Goal: Transaction & Acquisition: Obtain resource

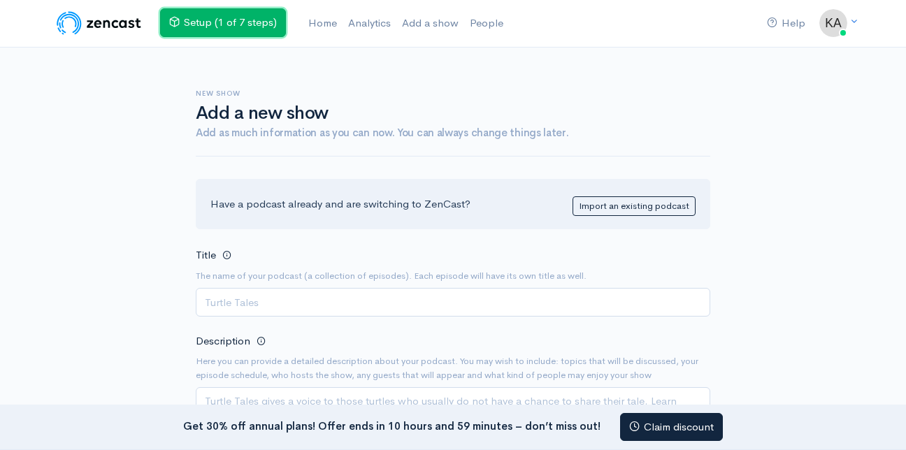
click at [205, 22] on link "Setup (1 of 7 steps)" at bounding box center [223, 22] width 126 height 29
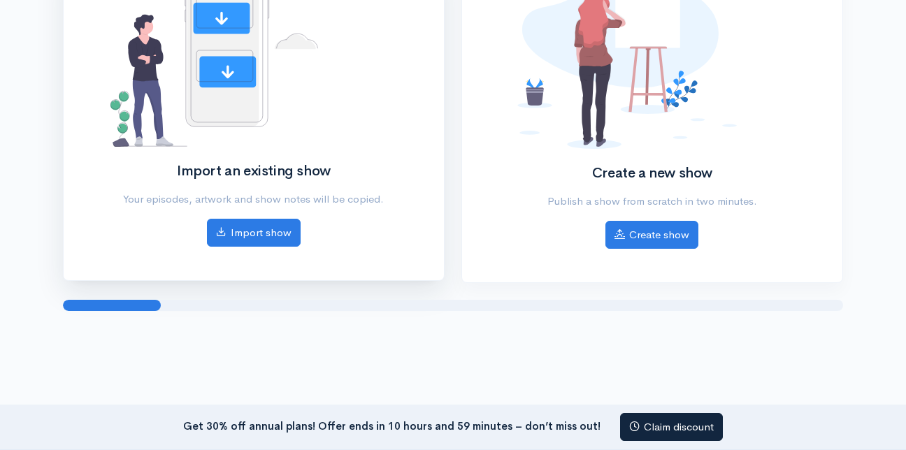
scroll to position [200, 0]
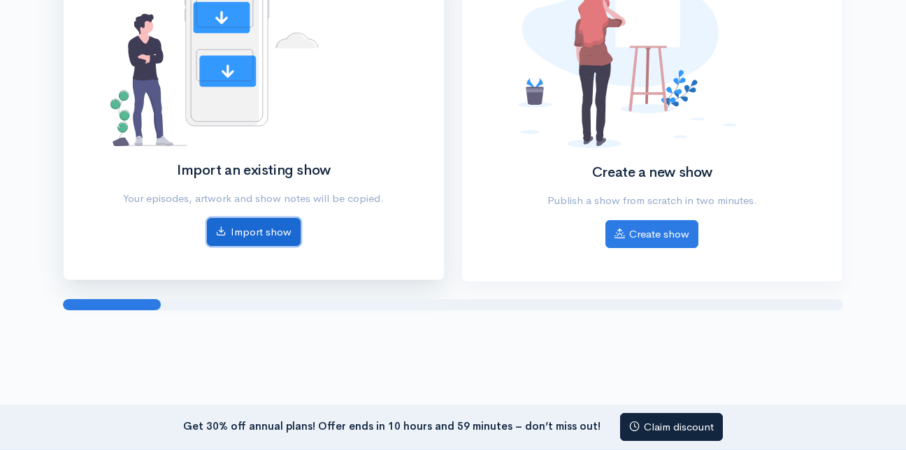
click at [234, 229] on link "Import show" at bounding box center [254, 232] width 94 height 29
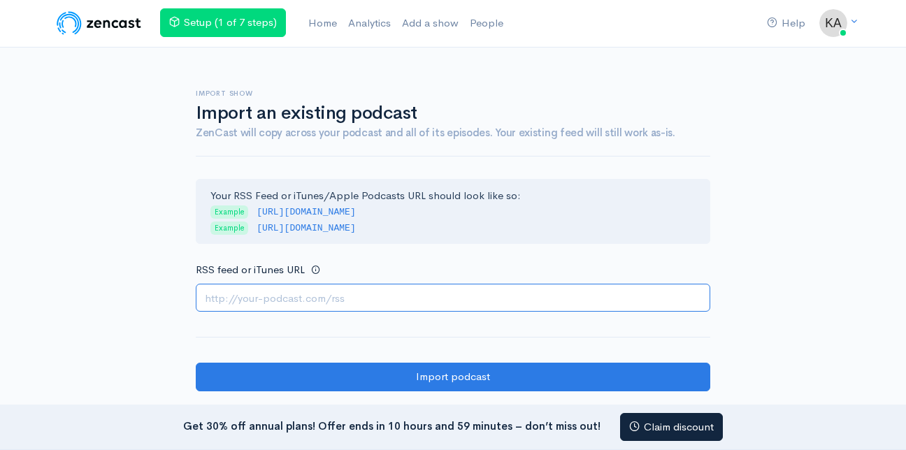
click at [375, 294] on input "RSS feed or iTunes URL" at bounding box center [453, 298] width 514 height 29
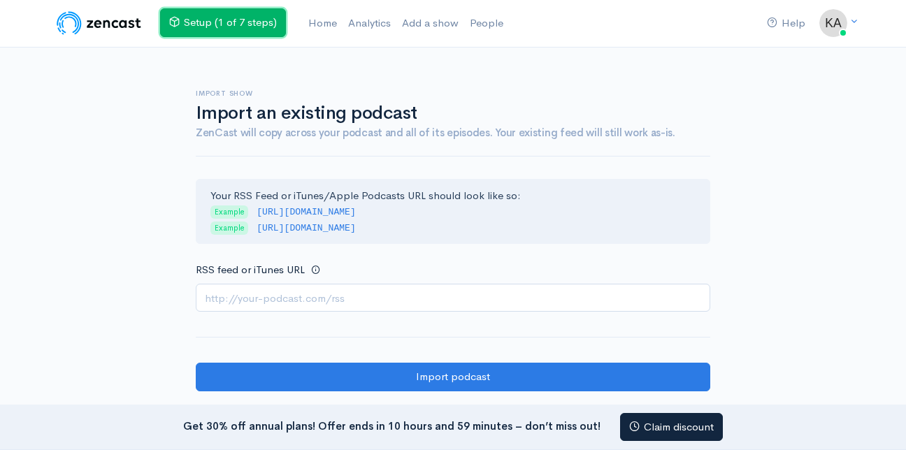
click at [198, 24] on link "Setup (1 of 7 steps)" at bounding box center [223, 22] width 126 height 29
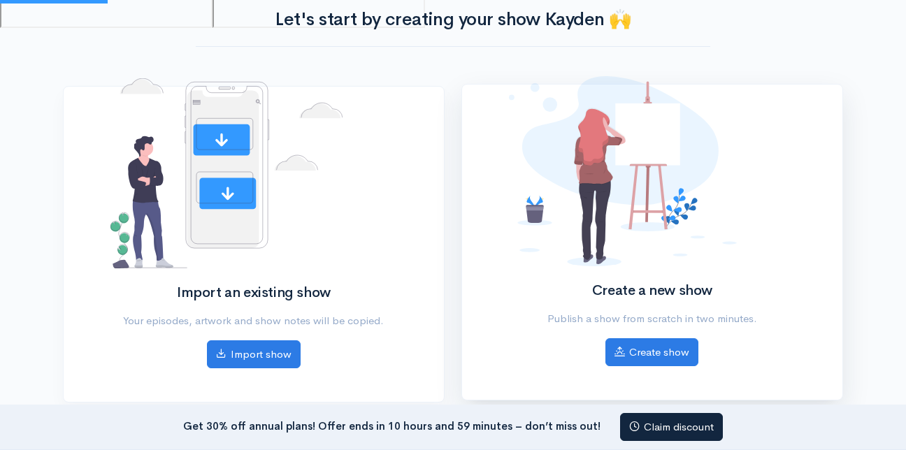
scroll to position [80, 0]
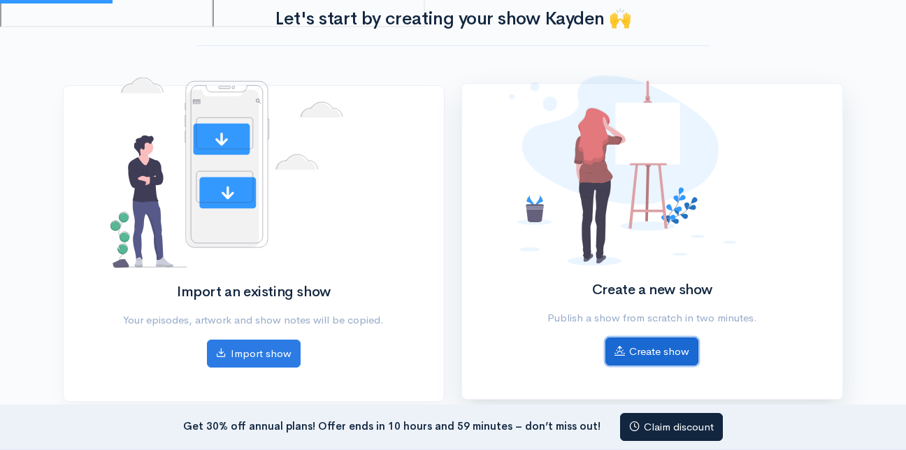
click at [675, 353] on link "Create show" at bounding box center [651, 352] width 93 height 29
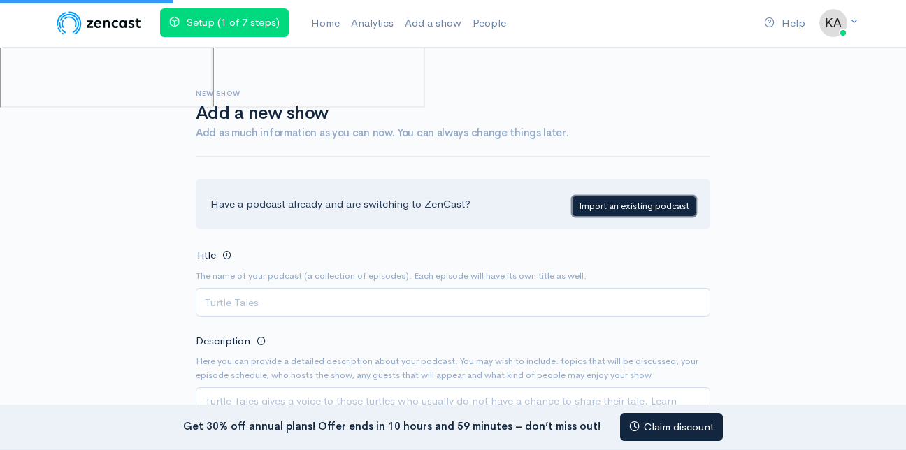
click at [607, 207] on link "Import an existing podcast" at bounding box center [633, 206] width 123 height 20
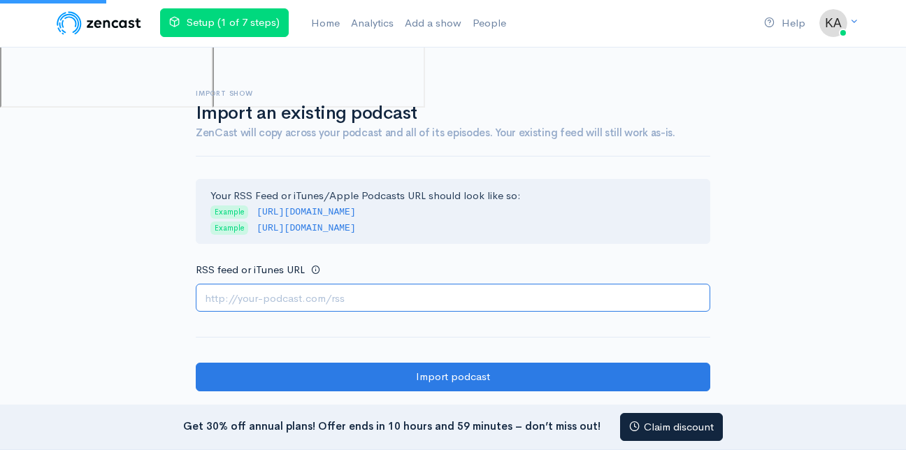
click at [422, 305] on input "RSS feed or iTunes URL" at bounding box center [453, 298] width 514 height 29
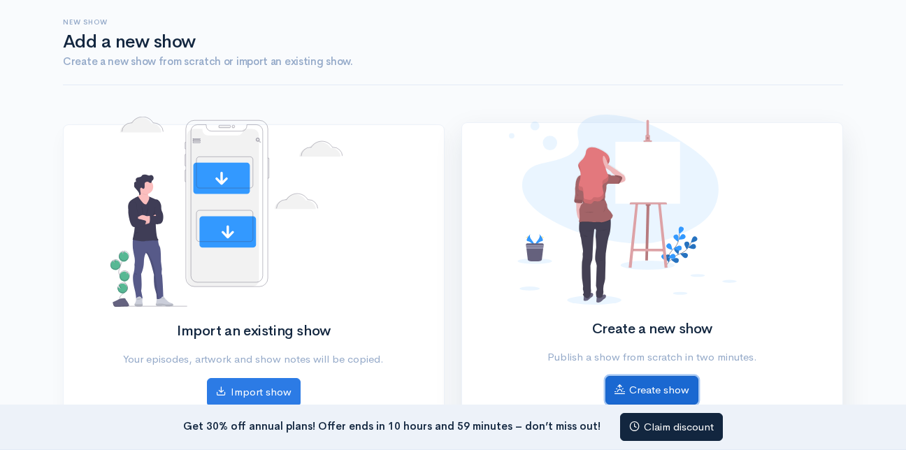
click at [664, 383] on link "Create show" at bounding box center [651, 390] width 93 height 29
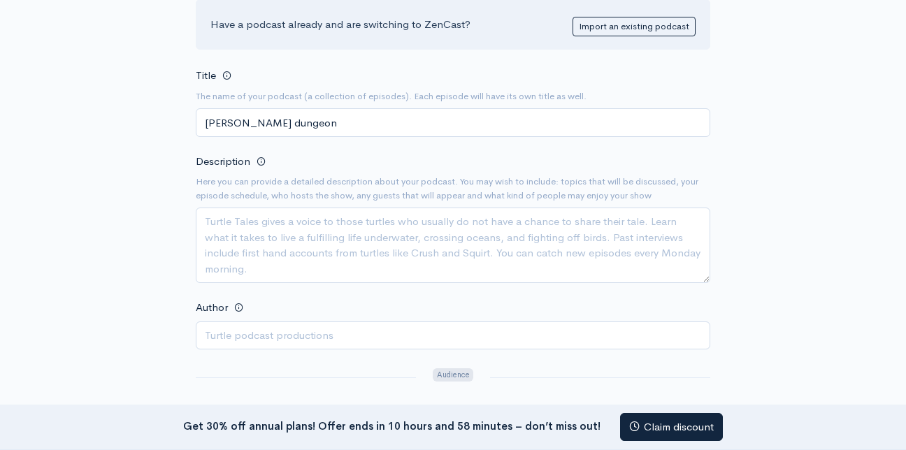
scroll to position [219, 0]
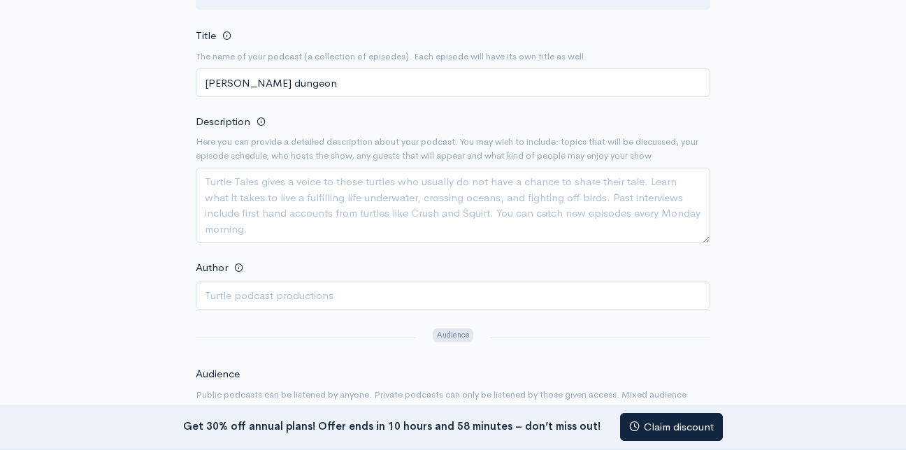
type input "kays dungeon"
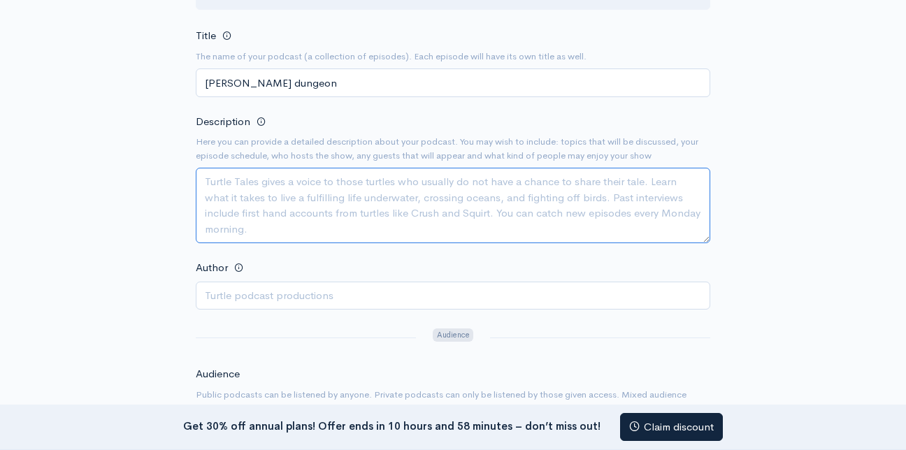
click at [277, 194] on textarea "Description" at bounding box center [453, 205] width 514 height 75
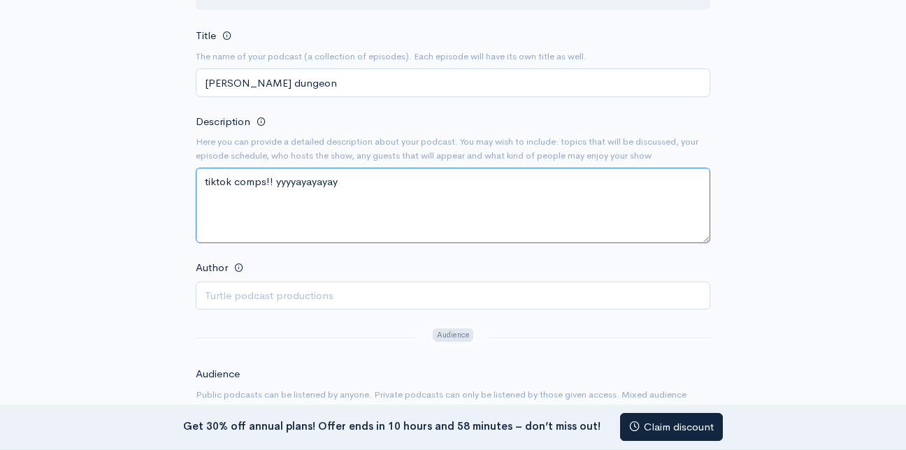
type textarea "tiktok comps!! yyyyayayayay"
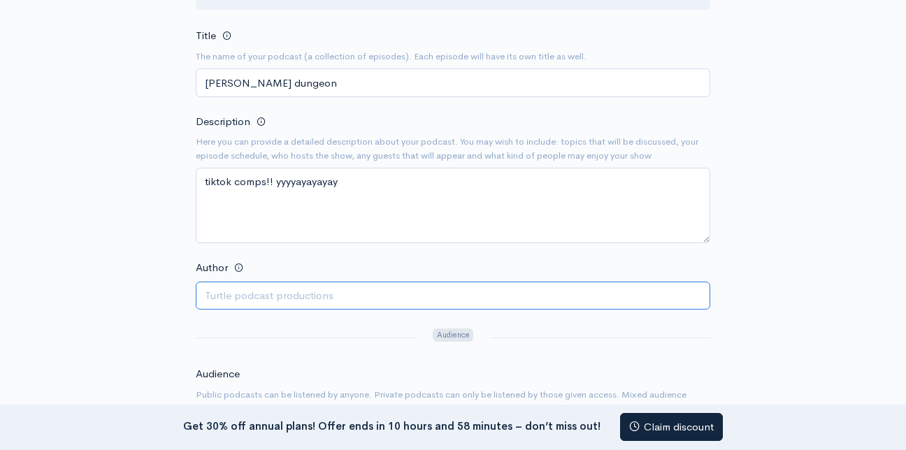
click at [318, 286] on input "Author" at bounding box center [453, 296] width 514 height 29
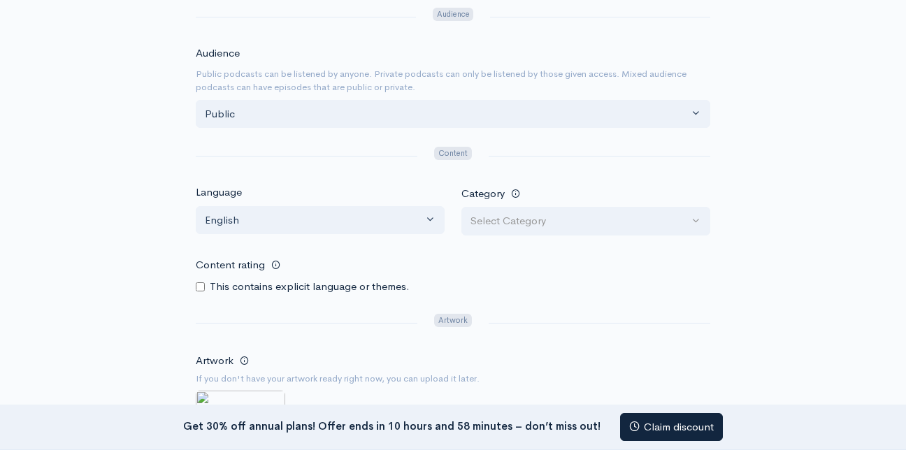
scroll to position [553, 0]
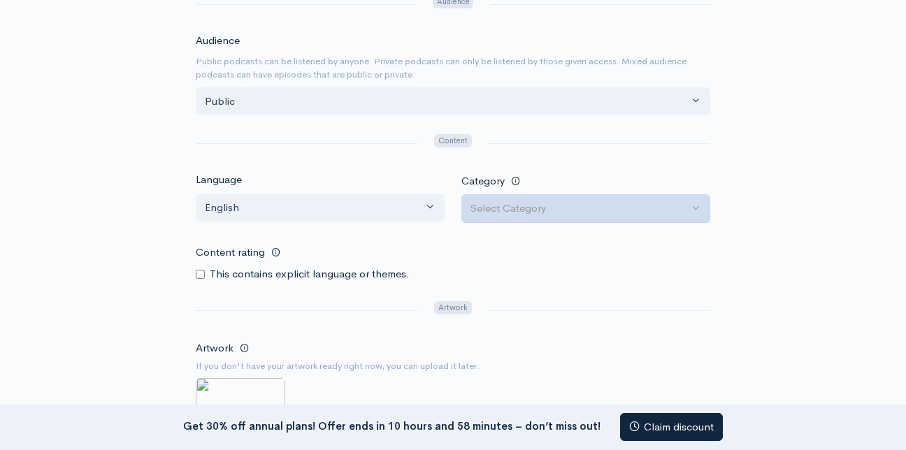
type input "[PERSON_NAME]"
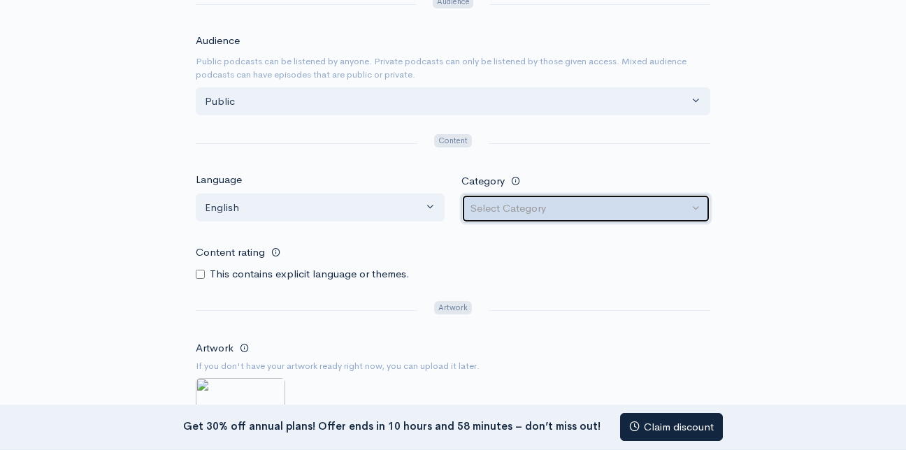
click at [503, 214] on div "Select Category" at bounding box center [579, 209] width 218 height 16
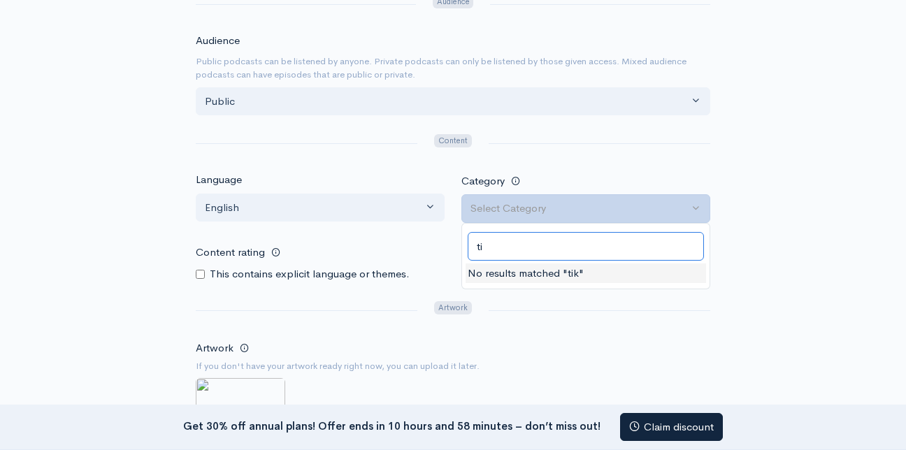
type input "t"
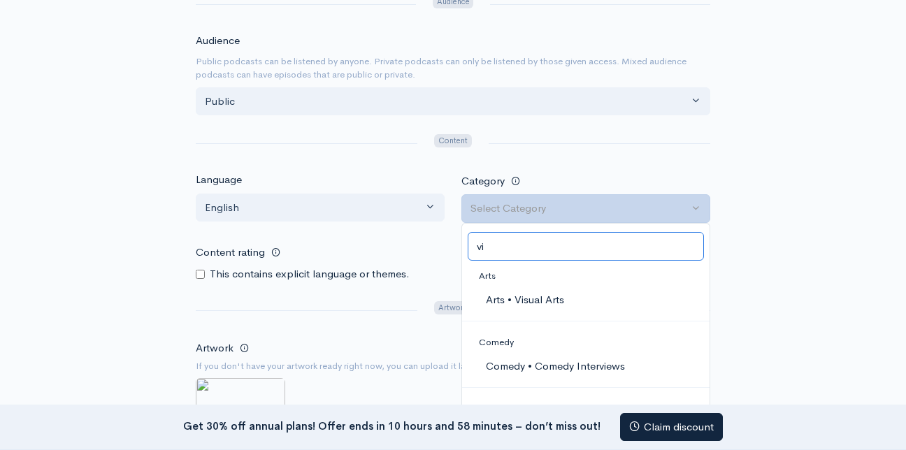
type input "vi"
click at [550, 368] on span "Comedy • Comedy Interviews" at bounding box center [555, 367] width 139 height 16
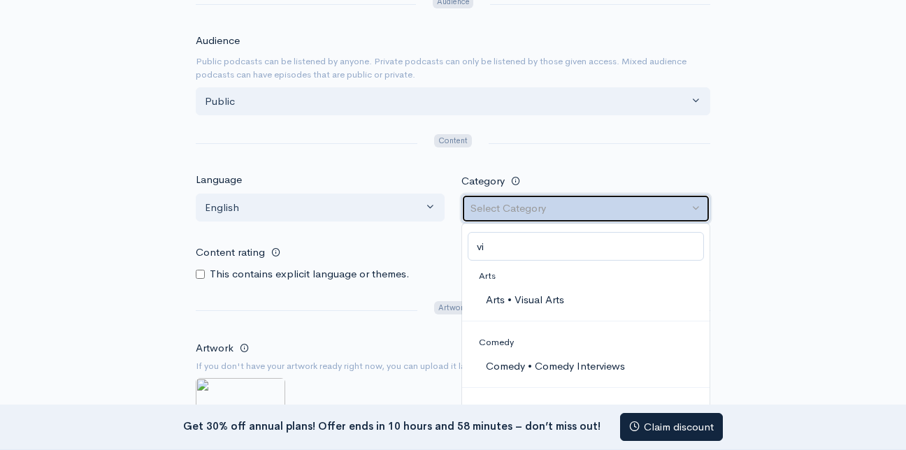
select select "Comedy > Comedy Interviews"
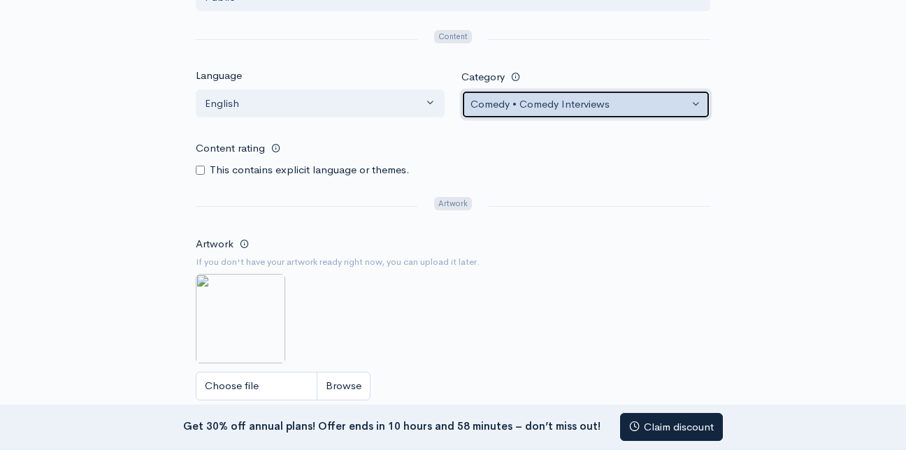
scroll to position [661, 0]
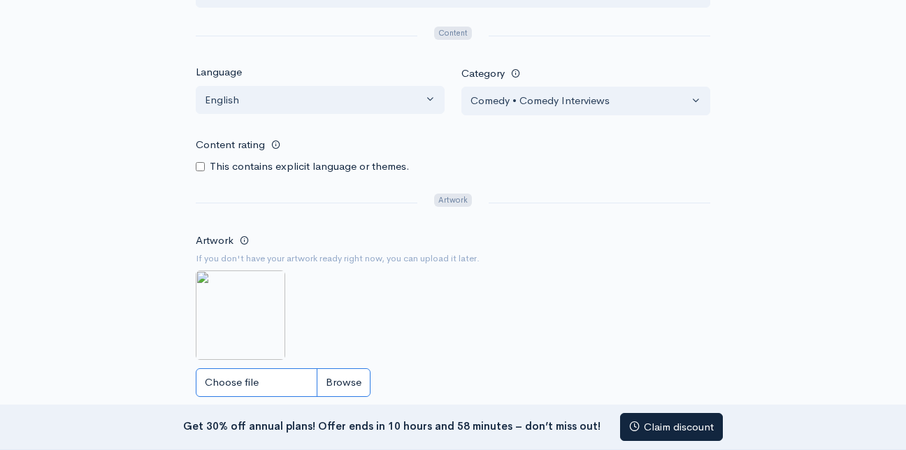
click at [339, 380] on input "Choose file" at bounding box center [283, 382] width 175 height 29
type input "C:\fakepath\download (1).jpg"
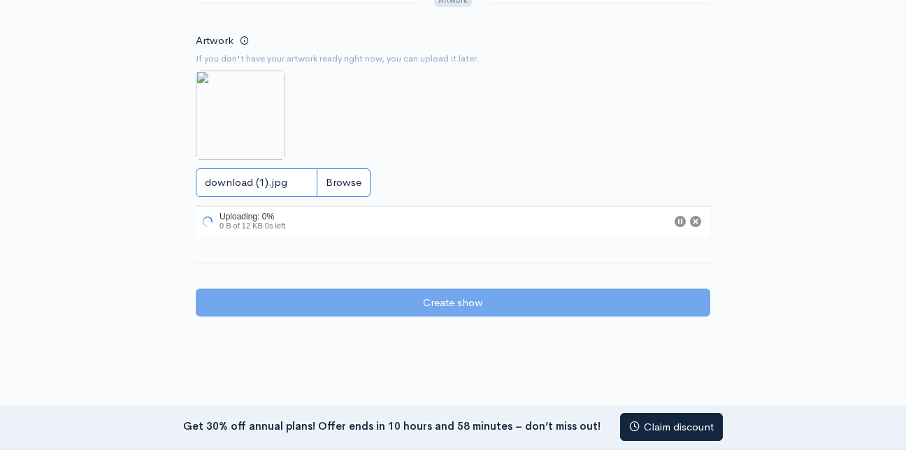
scroll to position [861, 0]
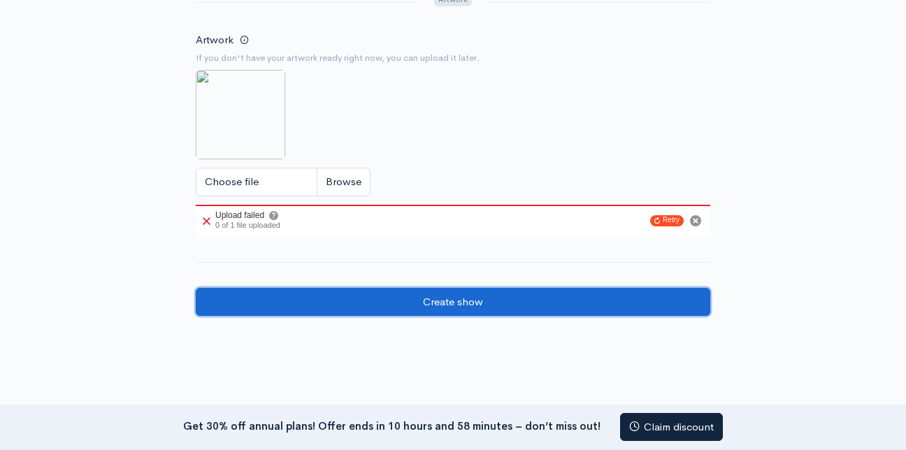
click at [642, 299] on input "Create show" at bounding box center [453, 302] width 514 height 29
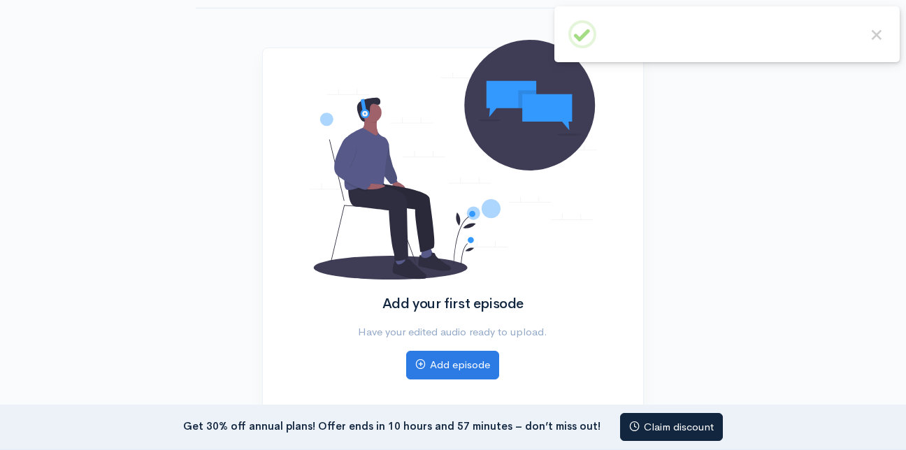
scroll to position [152, 0]
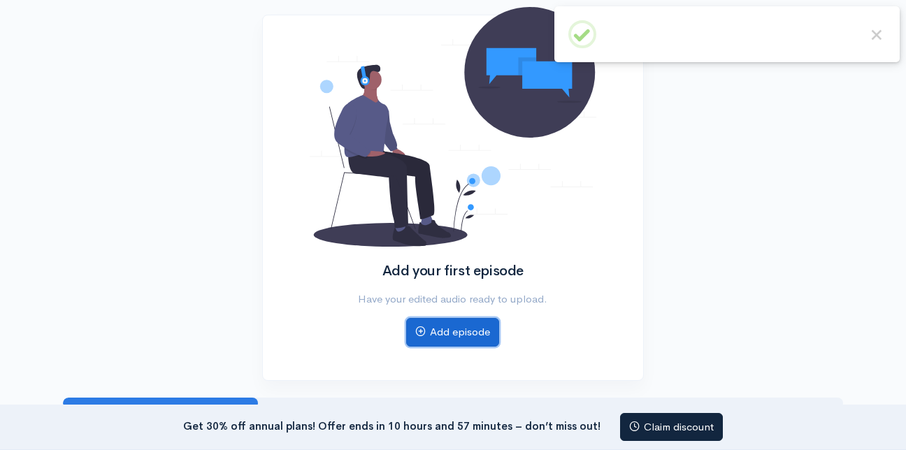
click at [451, 337] on link "Add episode" at bounding box center [452, 332] width 93 height 29
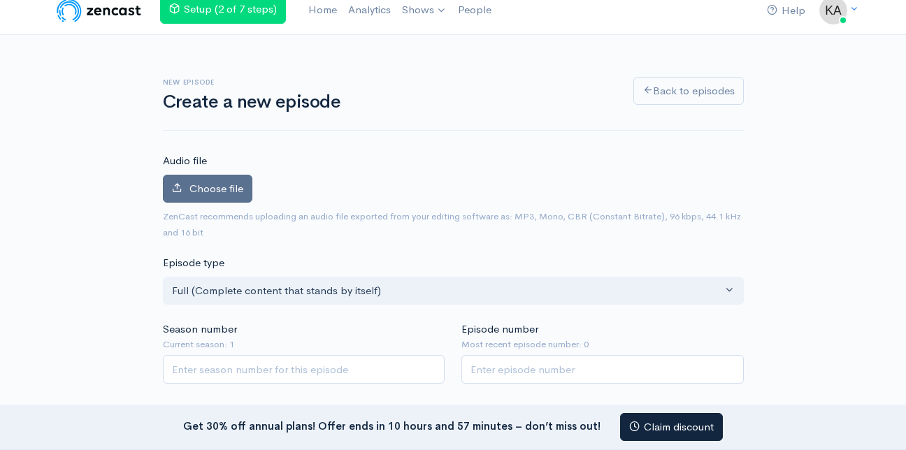
click at [239, 185] on span "Choose file" at bounding box center [216, 188] width 54 height 13
click at [0, 0] on input "Choose file" at bounding box center [0, 0] width 0 height 0
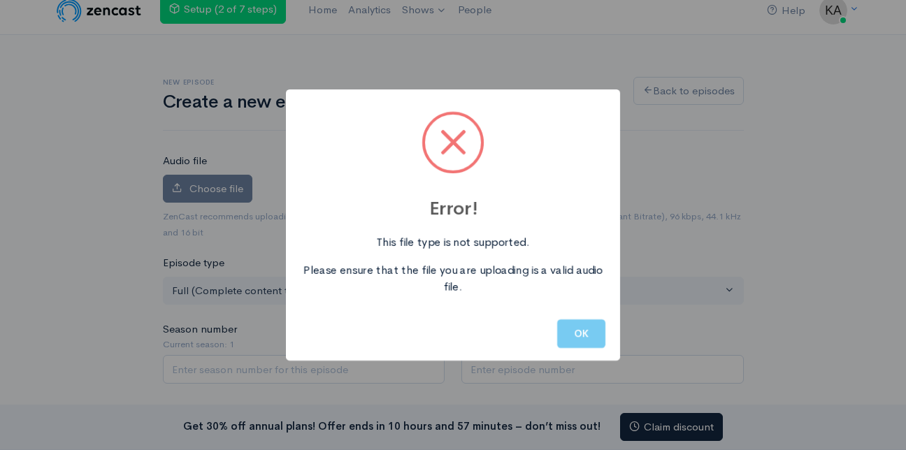
click at [565, 335] on button "OK" at bounding box center [581, 333] width 48 height 29
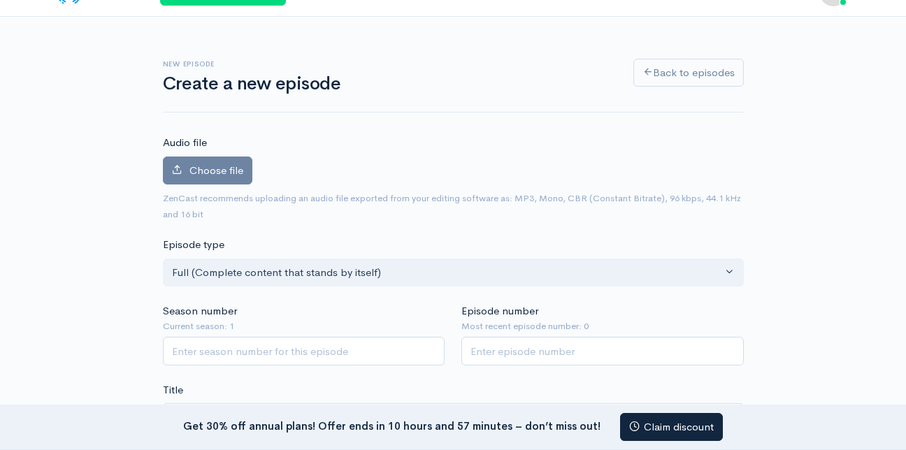
scroll to position [43, 0]
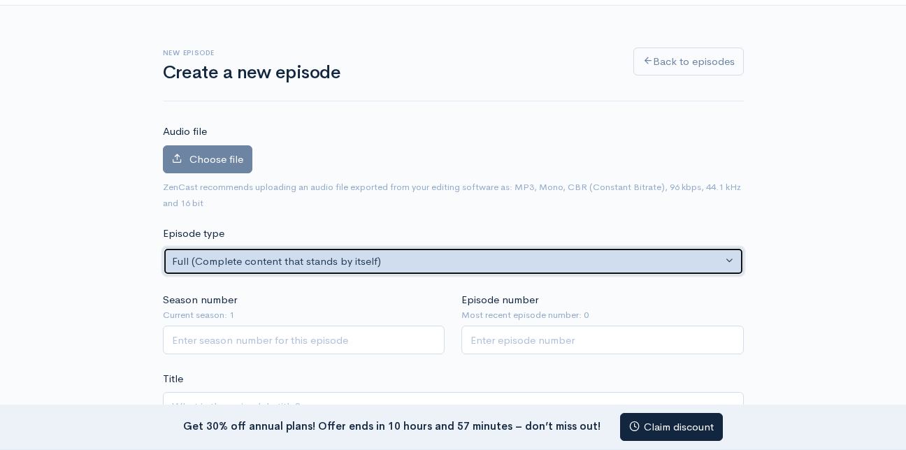
click at [465, 248] on button "Full (Complete content that stands by itself)" at bounding box center [453, 261] width 581 height 29
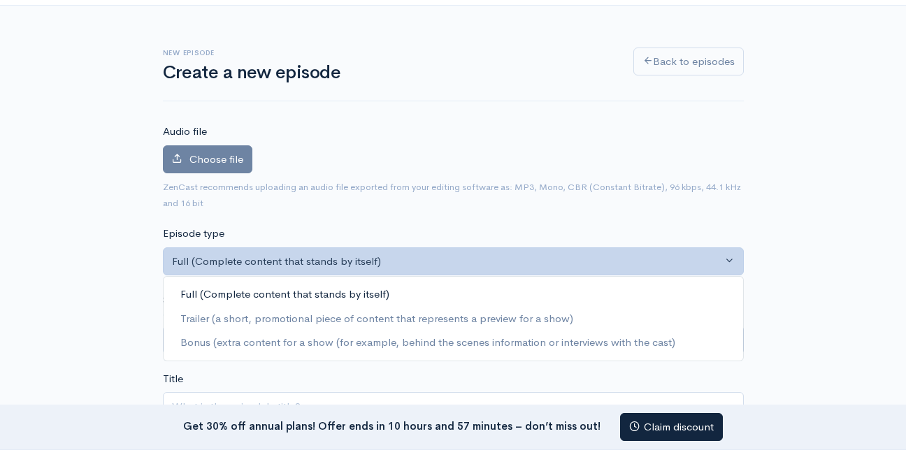
click at [524, 238] on div "Episode type Full (Complete content that stands by itself) Trailer (a short, pr…" at bounding box center [453, 251] width 598 height 50
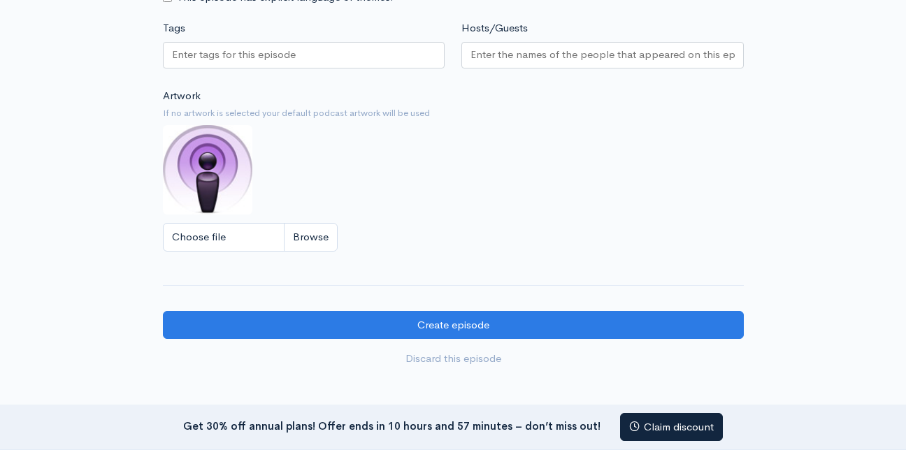
scroll to position [1132, 0]
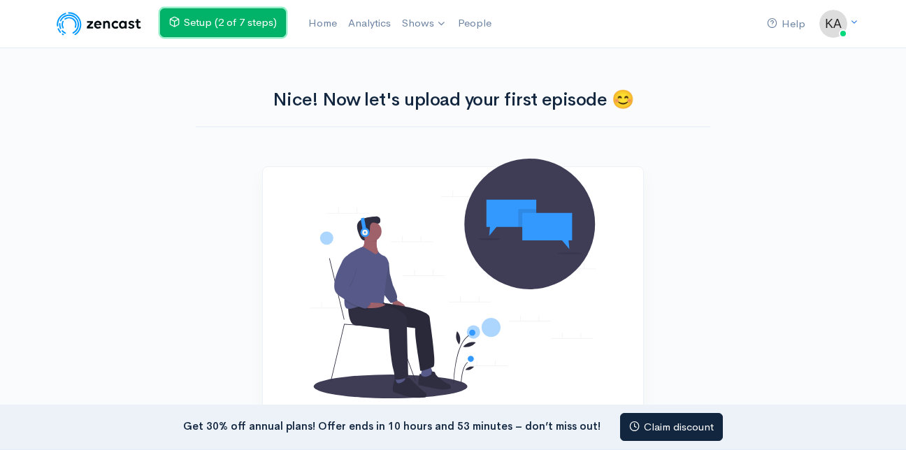
click at [224, 24] on link "Setup (2 of 7 steps)" at bounding box center [223, 22] width 126 height 29
click at [231, 20] on link "Setup (2 of 7 steps)" at bounding box center [223, 22] width 126 height 29
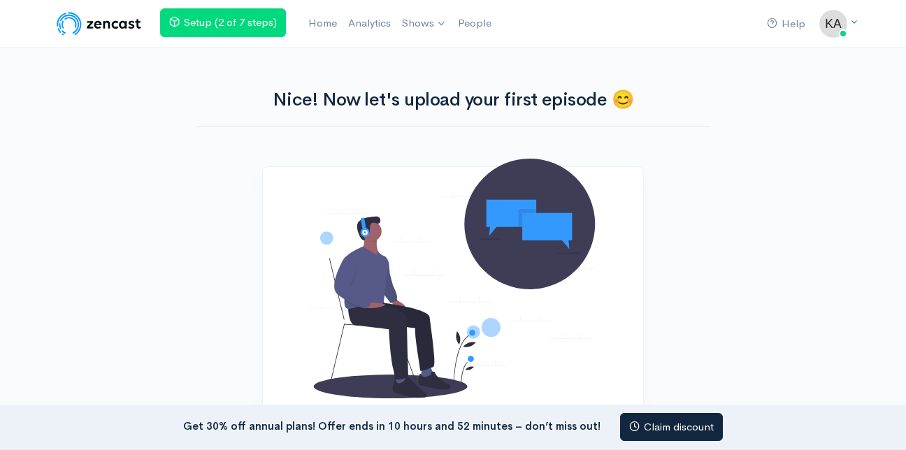
click at [124, 17] on img at bounding box center [99, 24] width 89 height 28
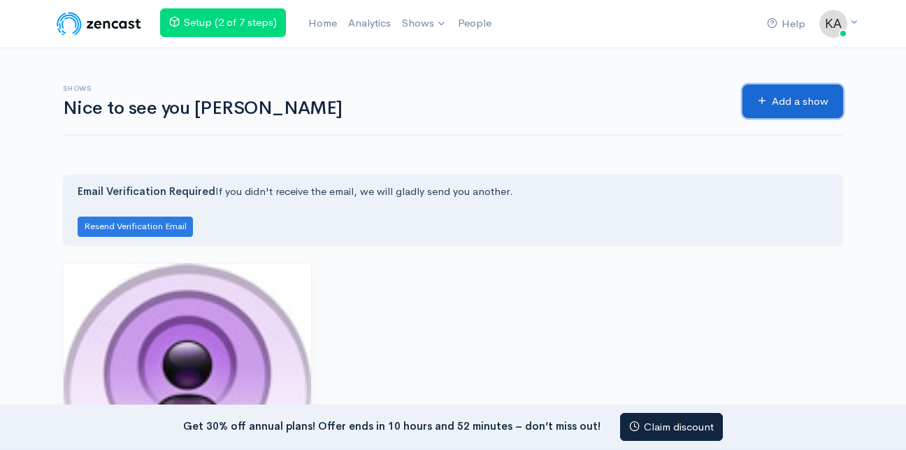
click at [791, 111] on link "Add a show" at bounding box center [792, 102] width 101 height 34
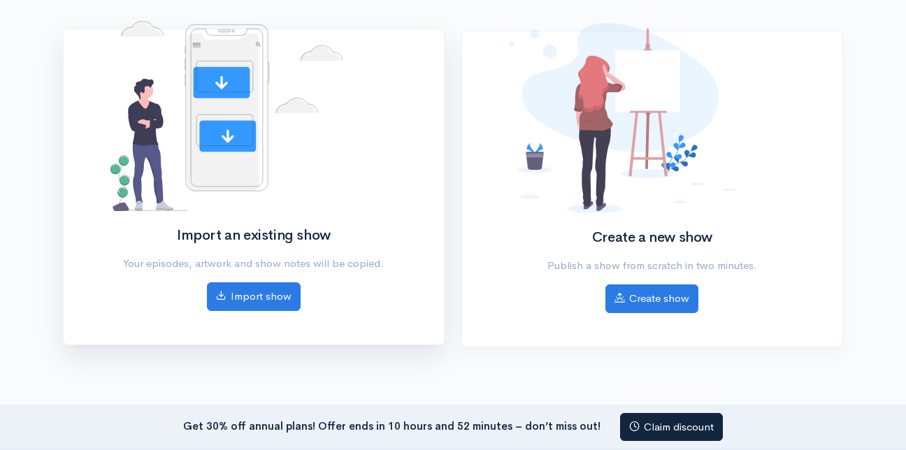
scroll to position [175, 0]
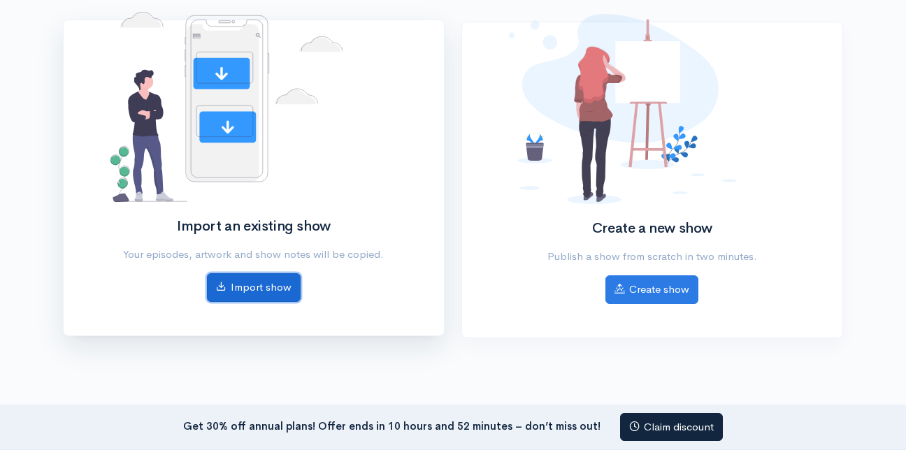
click at [256, 287] on link "Import show" at bounding box center [254, 287] width 94 height 29
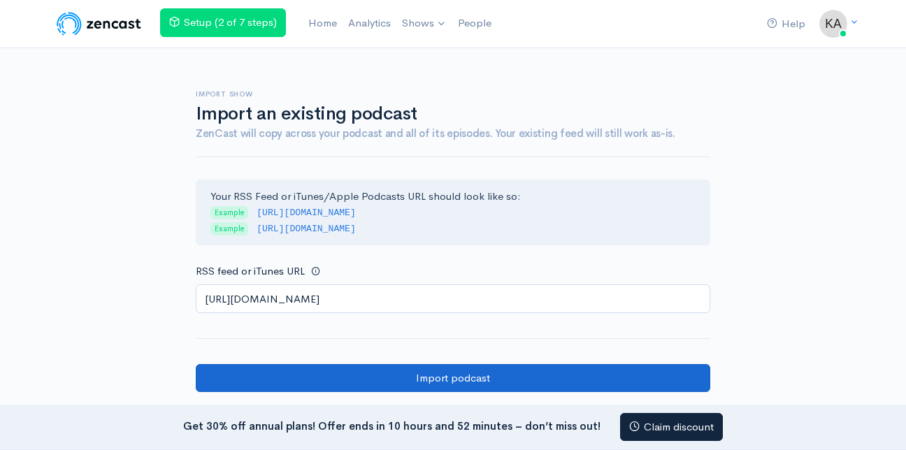
type input "https://anchor.fm/s/109d3061c/podcast/rss"
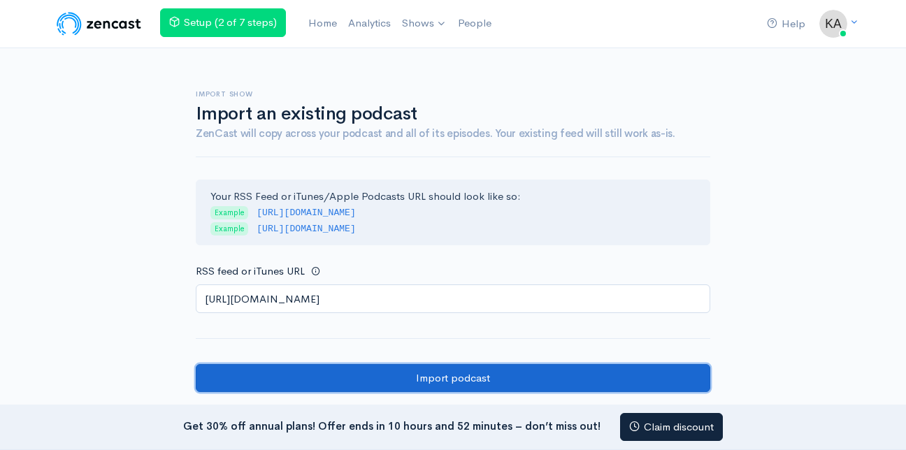
click at [420, 374] on input "Import podcast" at bounding box center [453, 378] width 514 height 29
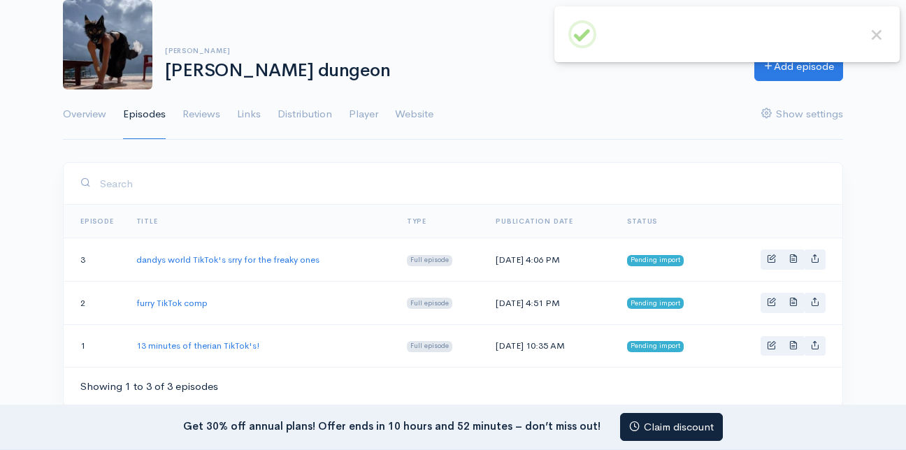
scroll to position [90, 0]
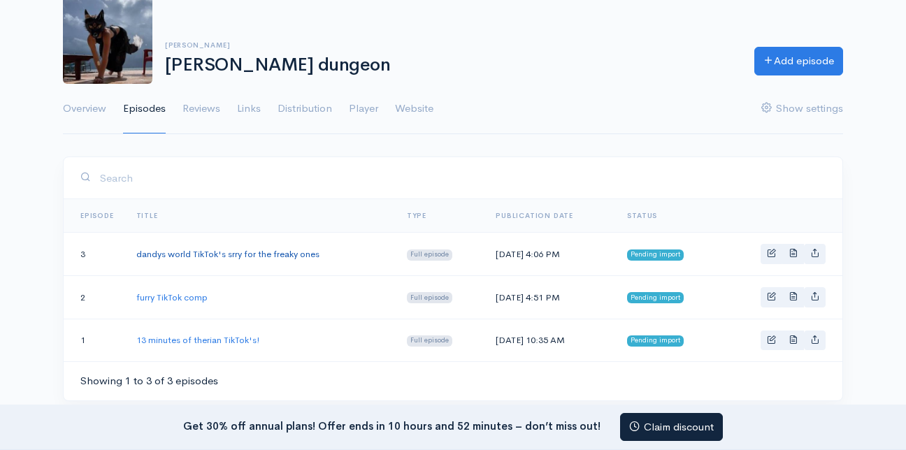
click at [308, 256] on link "dandys world TikTok's srry for the freaky ones" at bounding box center [227, 254] width 183 height 12
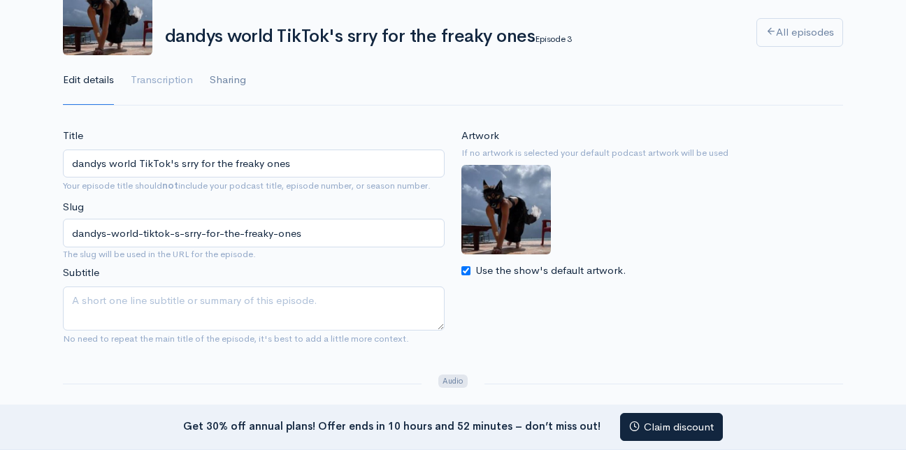
scroll to position [59, 0]
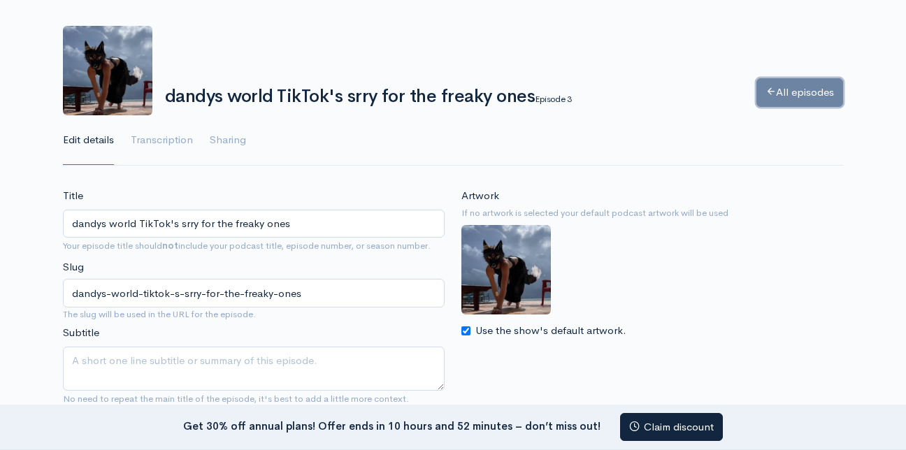
click at [800, 98] on link "All episodes" at bounding box center [799, 92] width 87 height 29
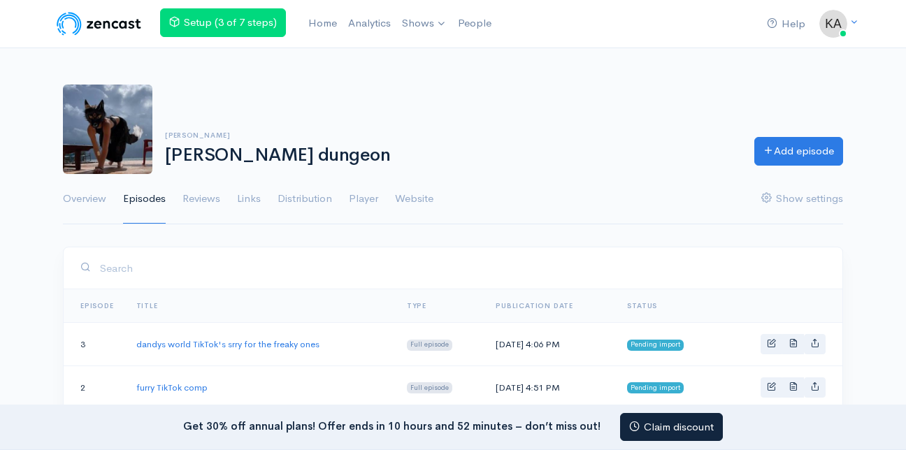
click at [577, 152] on h1 "[PERSON_NAME] dungeon" at bounding box center [451, 155] width 572 height 20
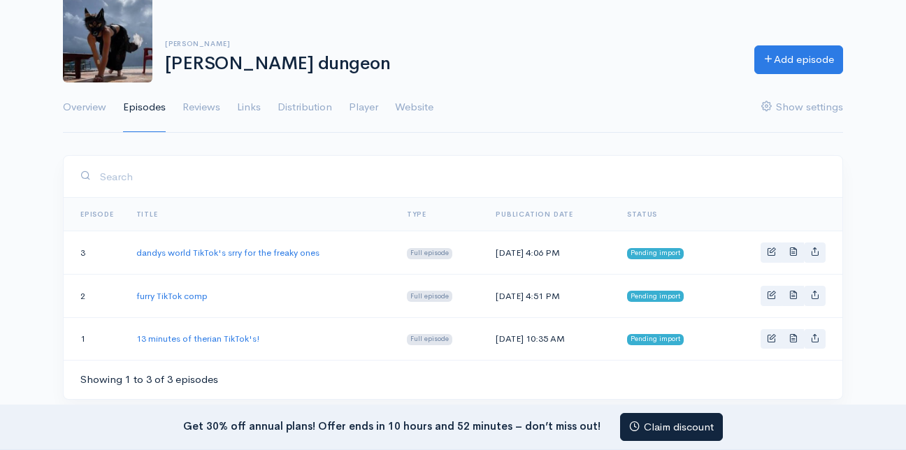
scroll to position [94, 0]
